Goal: Check status: Check status

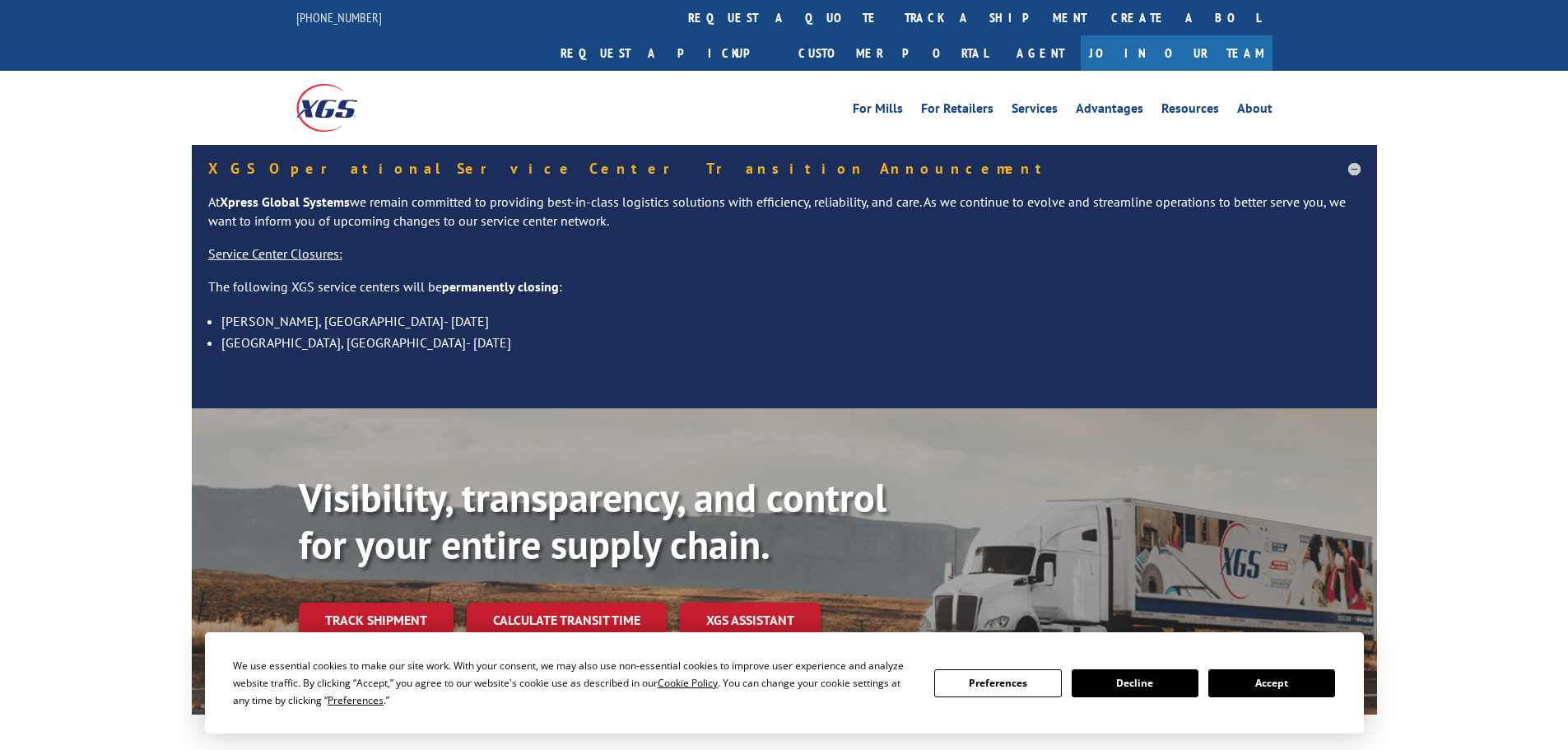
click at [1275, 679] on button "Accept" at bounding box center [1272, 683] width 127 height 28
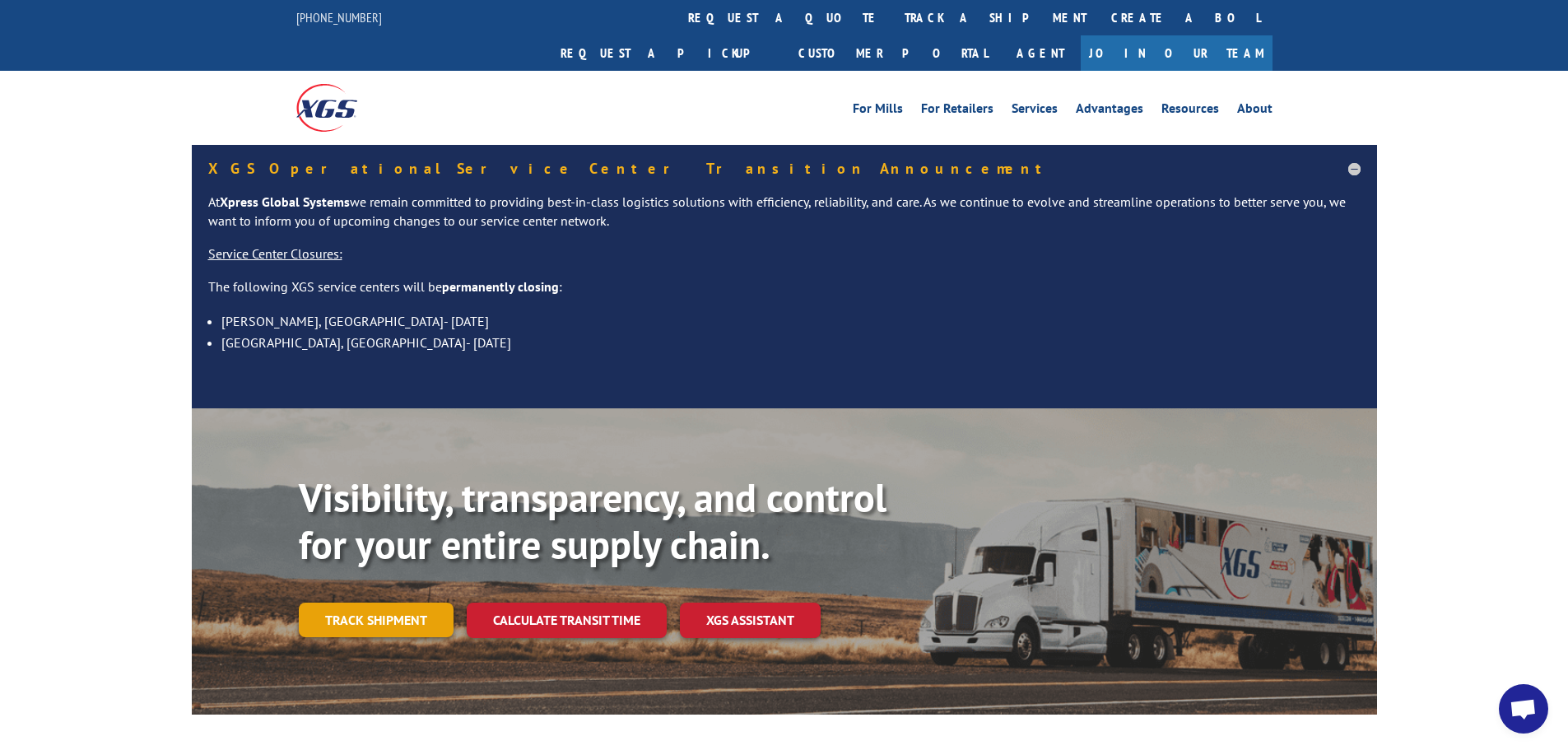
click at [400, 602] on link "Track shipment" at bounding box center [376, 619] width 155 height 34
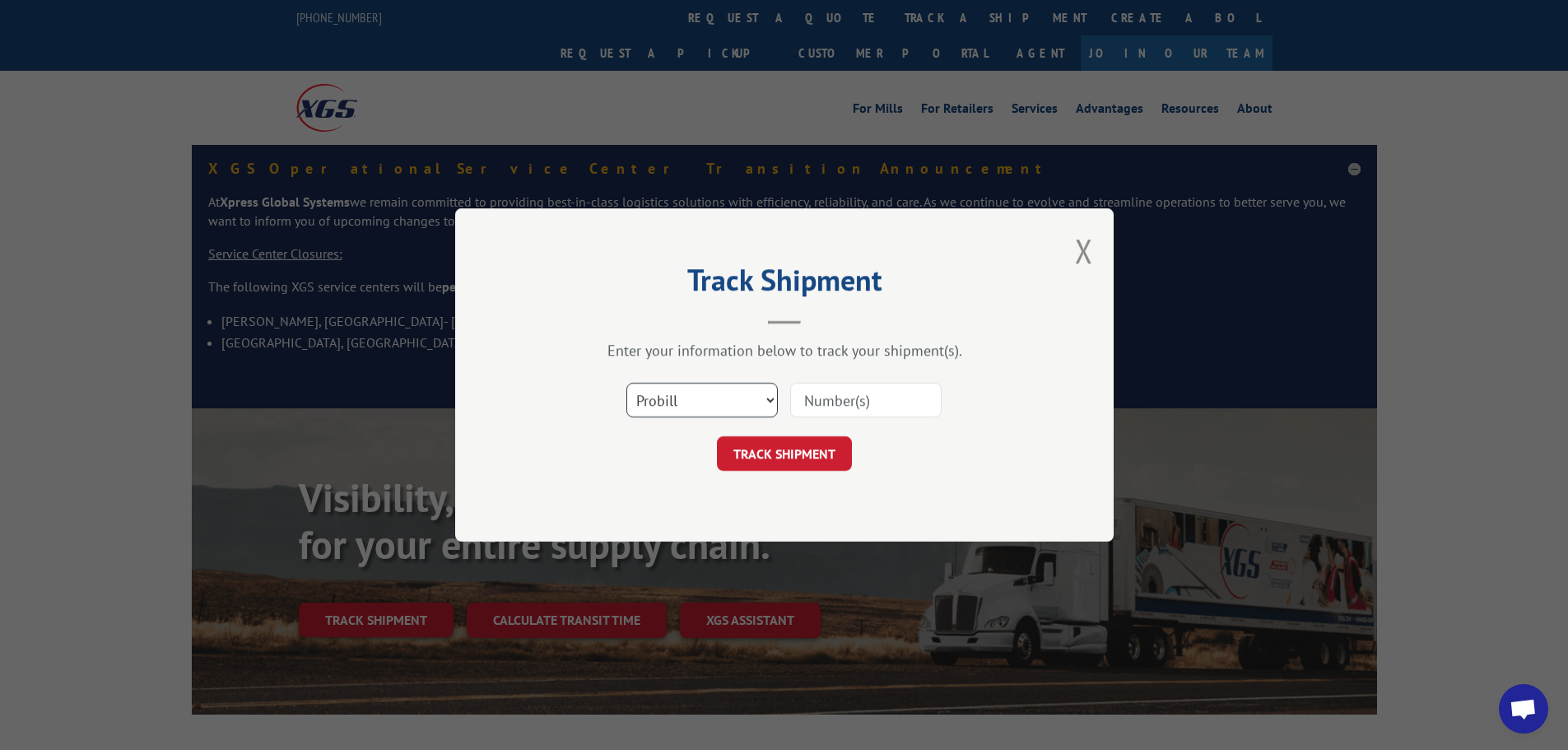
click at [669, 407] on select "Select category... Probill BOL PO" at bounding box center [702, 399] width 151 height 34
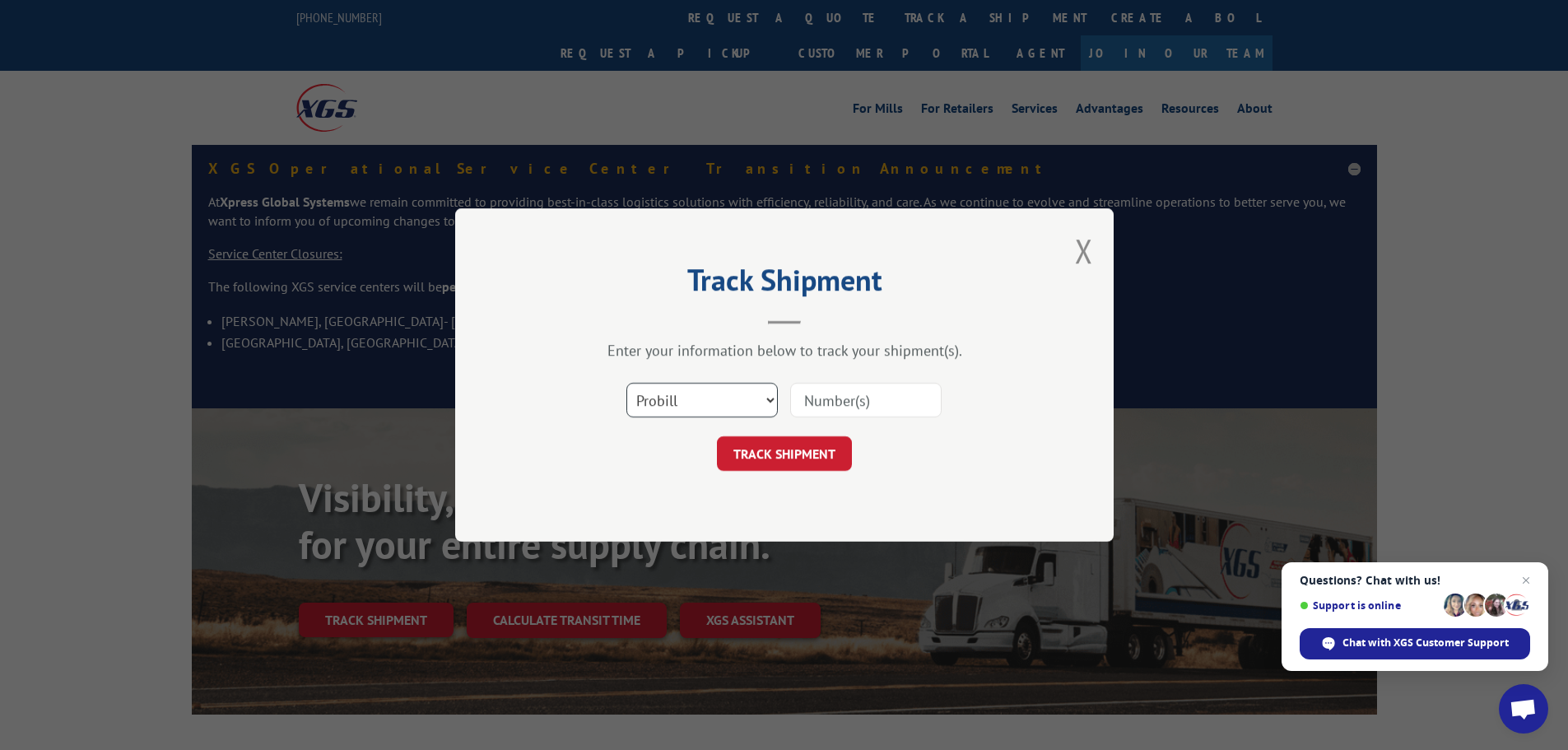
select select "bol"
click at [627, 382] on select "Select category... Probill BOL PO" at bounding box center [702, 399] width 151 height 34
click at [839, 402] on input at bounding box center [865, 399] width 151 height 34
paste input "8509697992"
type input "8509697992"
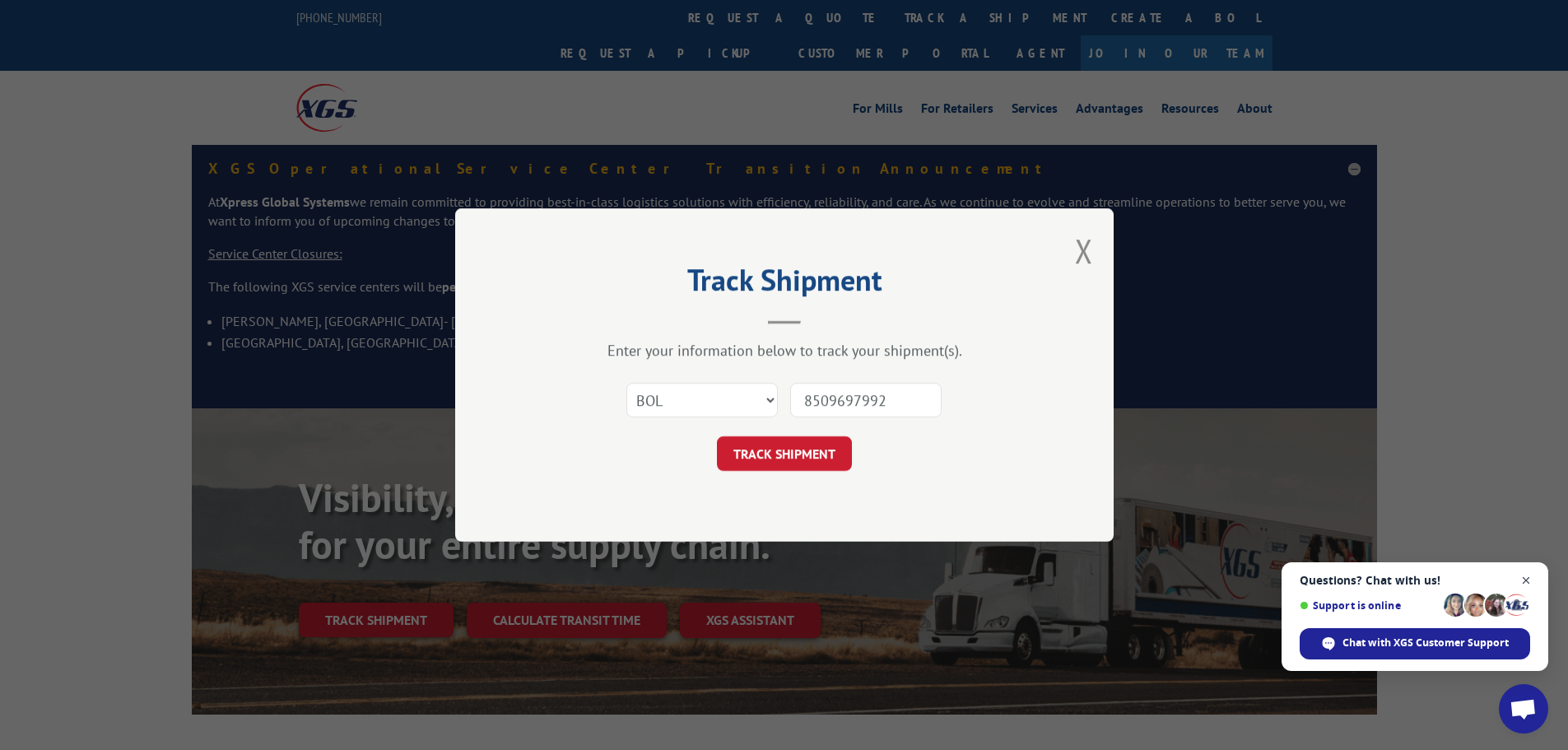
click at [1531, 578] on span "Open chat" at bounding box center [1527, 581] width 20 height 20
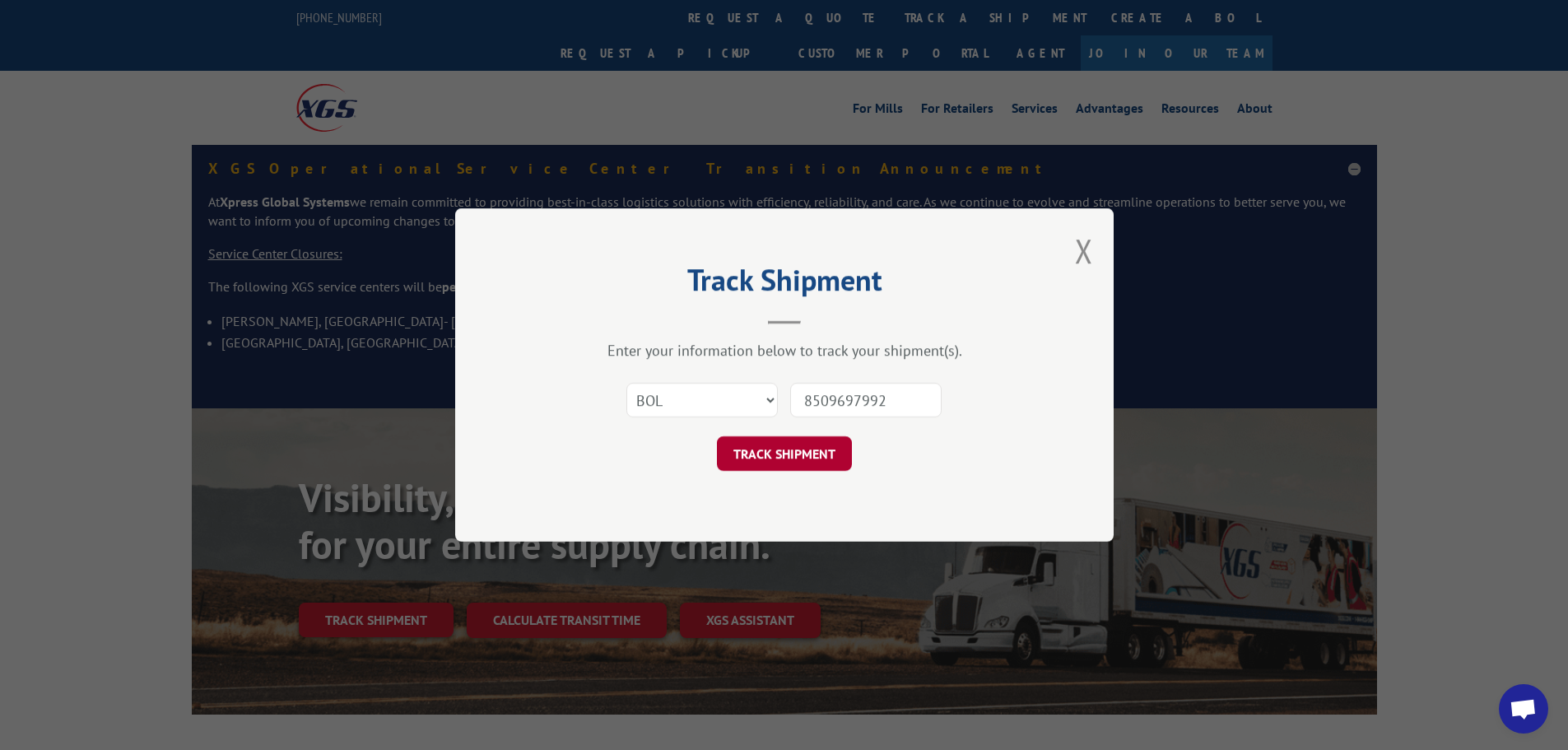
click at [778, 460] on button "TRACK SHIPMENT" at bounding box center [784, 453] width 135 height 34
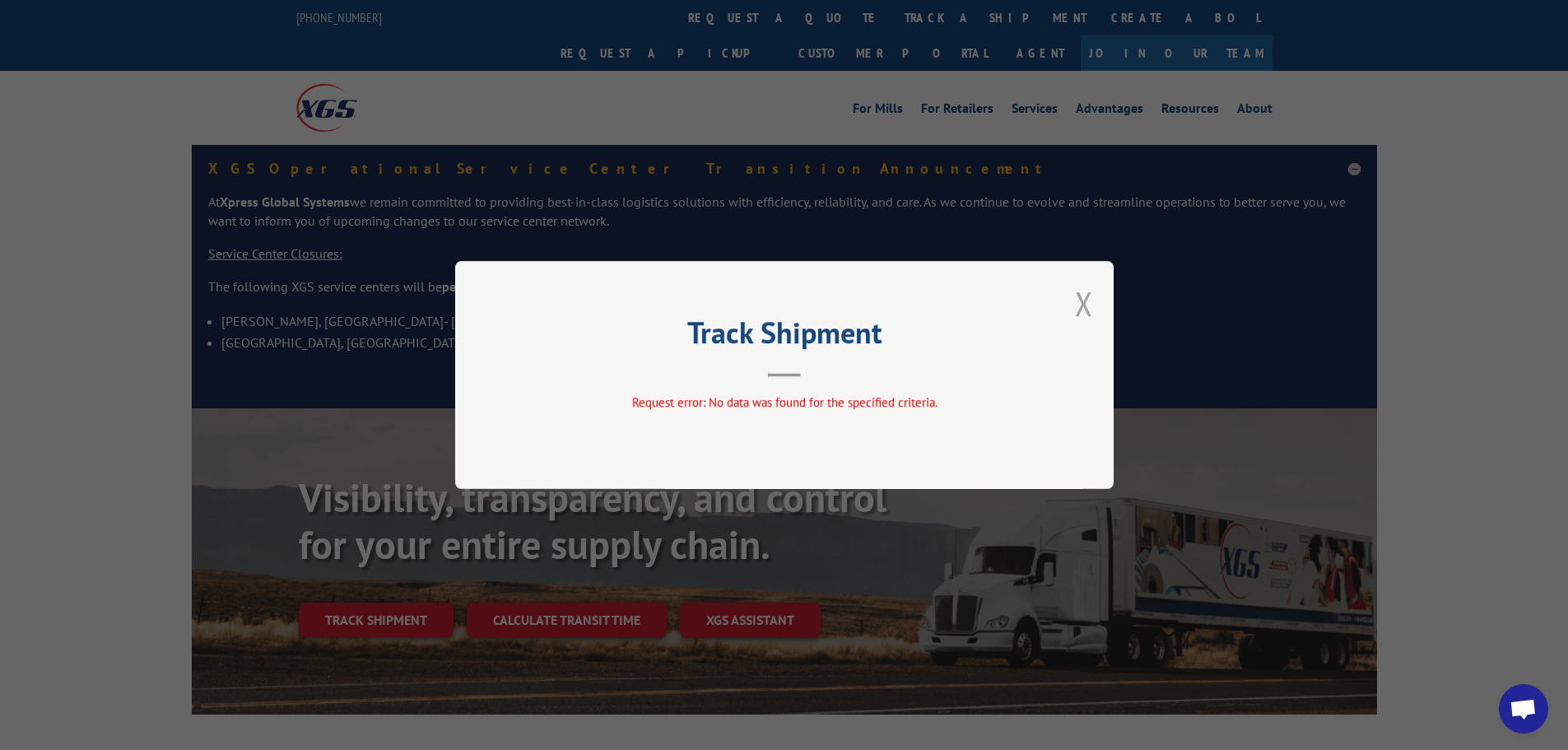
click at [1093, 305] on button "Close modal" at bounding box center [1084, 303] width 19 height 44
